Goal: Task Accomplishment & Management: Use online tool/utility

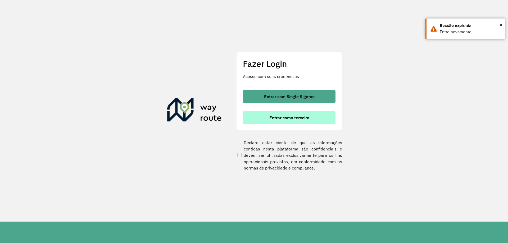
click at [292, 119] on span "Entrar como terceiro" at bounding box center [289, 118] width 40 height 4
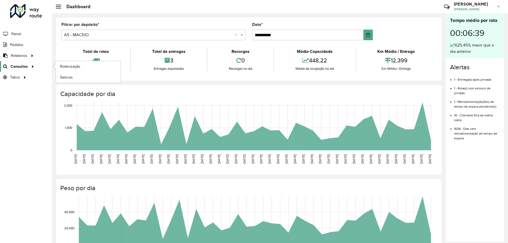
click at [18, 66] on span "Consultas" at bounding box center [19, 67] width 17 height 6
click at [82, 68] on link "Roteirização" at bounding box center [88, 66] width 65 height 11
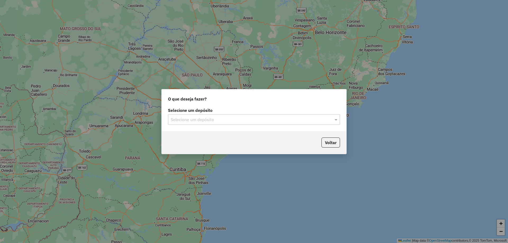
click at [257, 120] on input "text" at bounding box center [249, 120] width 156 height 6
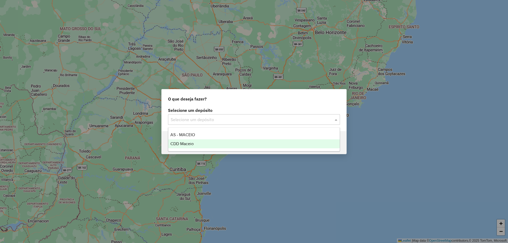
click at [189, 145] on span "CDD Maceio" at bounding box center [181, 143] width 23 height 4
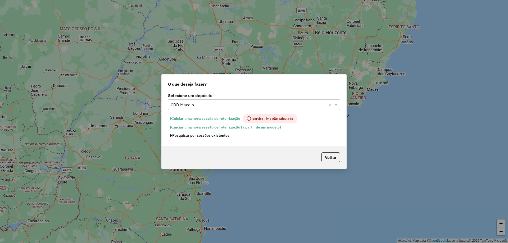
click at [218, 137] on button "Pesquisar por sessões existentes" at bounding box center [200, 135] width 64 height 8
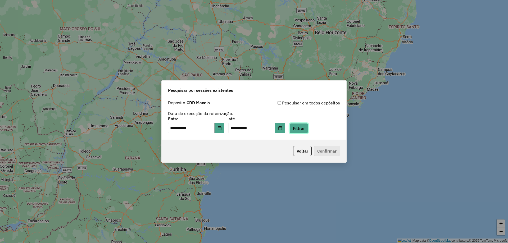
click at [302, 130] on button "Filtrar" at bounding box center [298, 128] width 19 height 10
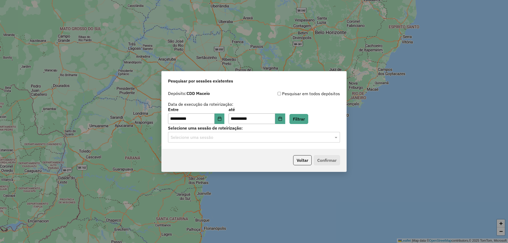
click at [197, 141] on div "Selecione uma sessão" at bounding box center [254, 137] width 172 height 11
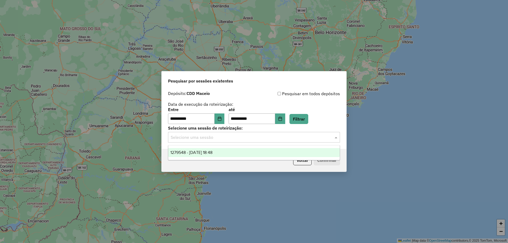
click at [198, 152] on span "1279548 - 20/09/2025 18:48" at bounding box center [191, 152] width 42 height 4
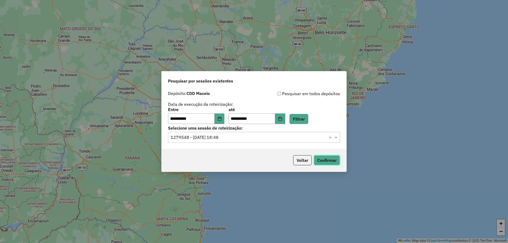
click at [318, 160] on button "Confirmar" at bounding box center [327, 160] width 26 height 10
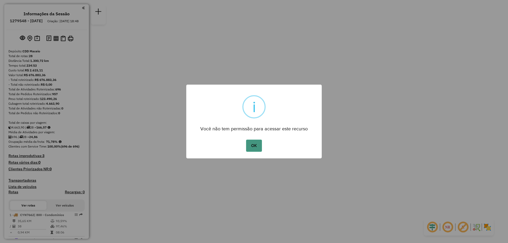
click at [254, 143] on button "OK" at bounding box center [254, 146] width 16 height 12
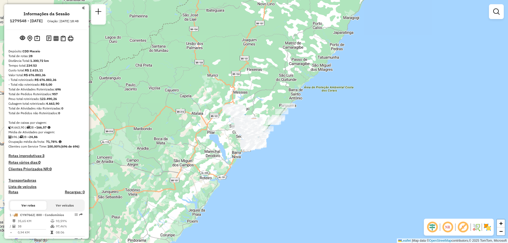
click at [443, 225] on em at bounding box center [447, 227] width 13 height 13
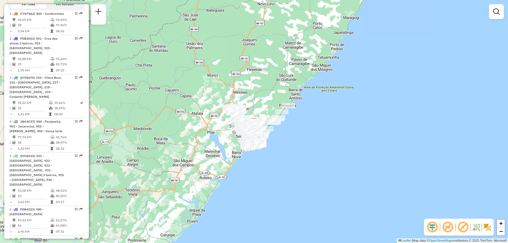
scroll to position [525, 0]
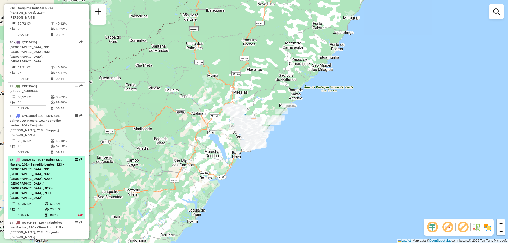
click at [60, 157] on div "13 - JBR2F67 | 101 - Bairro CDD Maceio, 102 - Benedito bentes, 123 - [GEOGRAPHI…" at bounding box center [38, 178] width 56 height 43
select select "**********"
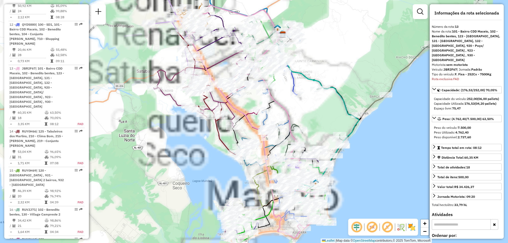
scroll to position [639, 0]
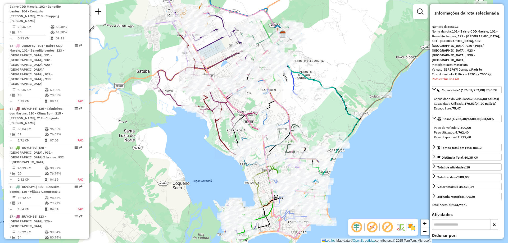
click at [374, 229] on em at bounding box center [371, 227] width 13 height 13
click at [82, 10] on span "Exibir somente esta rota" at bounding box center [80, 12] width 4 height 4
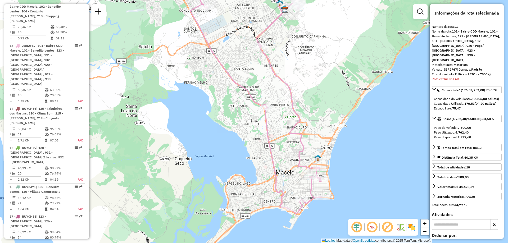
drag, startPoint x: 342, startPoint y: 158, endPoint x: 344, endPoint y: 130, distance: 27.8
click at [344, 130] on div "Janela de atendimento Grade de atendimento Capacidade Transportadoras Veículos …" at bounding box center [254, 121] width 508 height 243
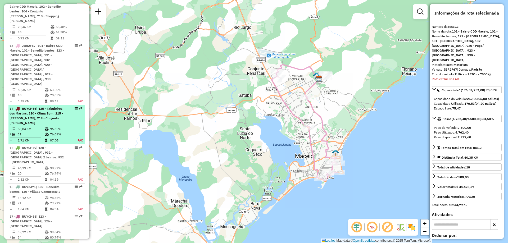
scroll to position [559, 0]
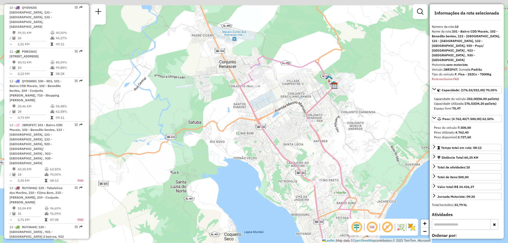
drag, startPoint x: 226, startPoint y: 39, endPoint x: 265, endPoint y: 97, distance: 69.3
click at [265, 97] on div "Janela de atendimento Grade de atendimento Capacidade Transportadoras Veículos …" at bounding box center [254, 121] width 508 height 243
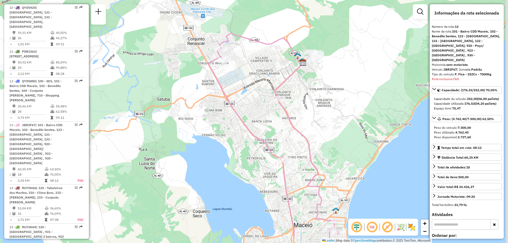
drag, startPoint x: 371, startPoint y: 153, endPoint x: 343, endPoint y: 119, distance: 43.7
click at [343, 119] on div "Janela de atendimento Grade de atendimento Capacidade Transportadoras Veículos …" at bounding box center [254, 121] width 508 height 243
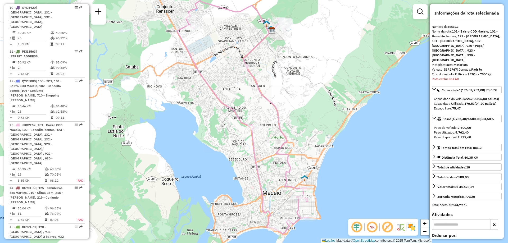
drag, startPoint x: 366, startPoint y: 150, endPoint x: 339, endPoint y: 123, distance: 38.3
click at [339, 123] on div "Janela de atendimento Grade de atendimento Capacidade Transportadoras Veículos …" at bounding box center [254, 121] width 508 height 243
